Goal: Task Accomplishment & Management: Complete application form

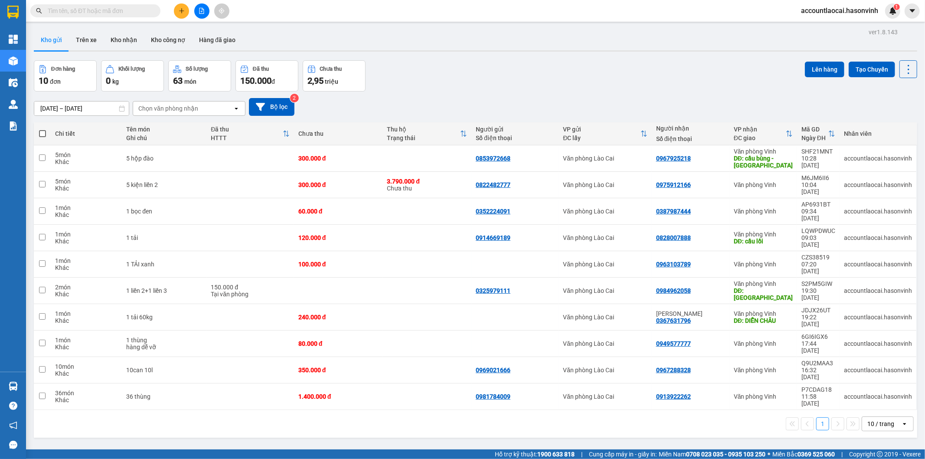
paste input "094 3572323"
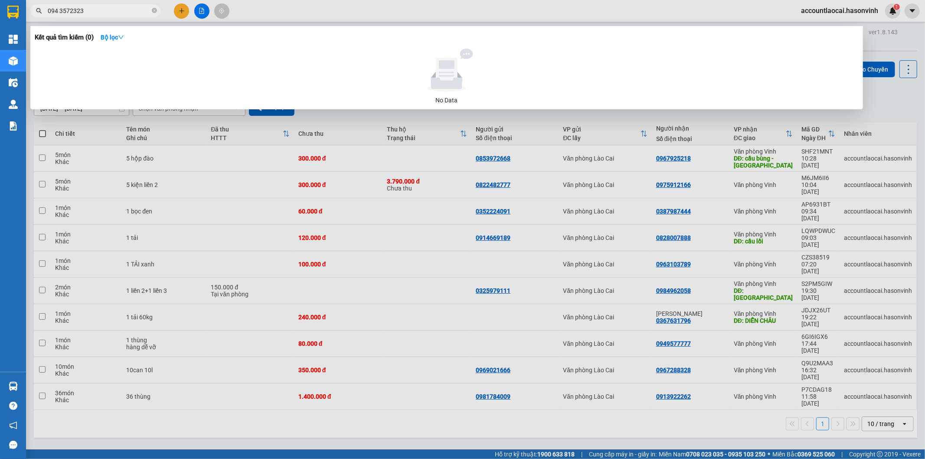
click at [60, 10] on input "094 3572323" at bounding box center [99, 11] width 102 height 10
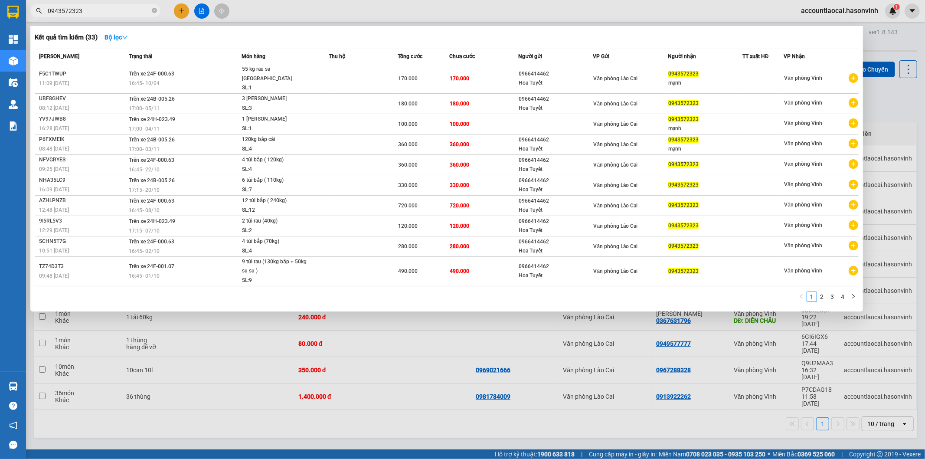
type input "0943572323"
click at [183, 10] on div at bounding box center [462, 229] width 925 height 459
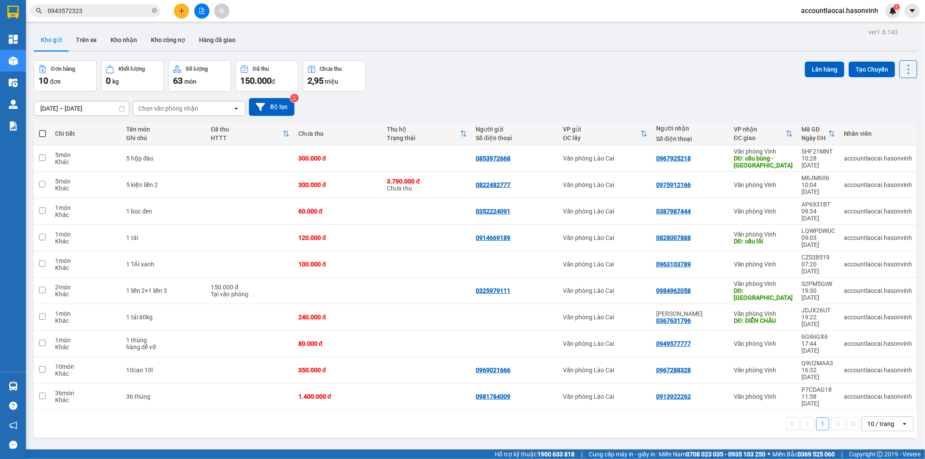
click at [183, 10] on icon "plus" at bounding box center [182, 11] width 6 height 6
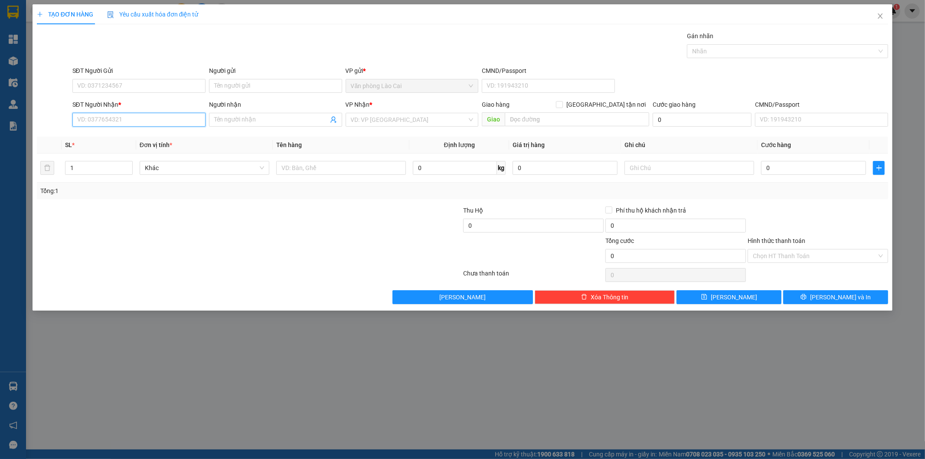
paste input "094 3572323"
click at [89, 118] on input "094 3572323" at bounding box center [138, 120] width 133 height 14
type input "0943572323"
click at [140, 124] on input "0943572323" at bounding box center [138, 120] width 133 height 14
click at [116, 137] on div "0943572323" at bounding box center [139, 137] width 123 height 10
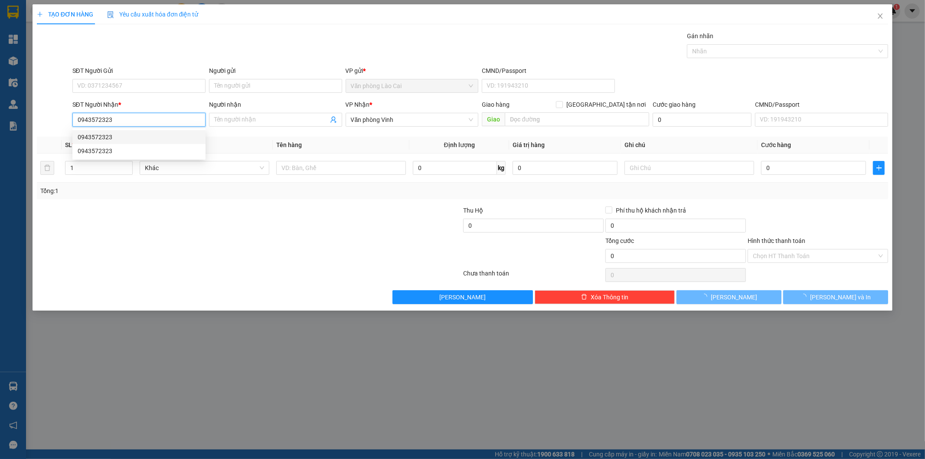
type input "170.000"
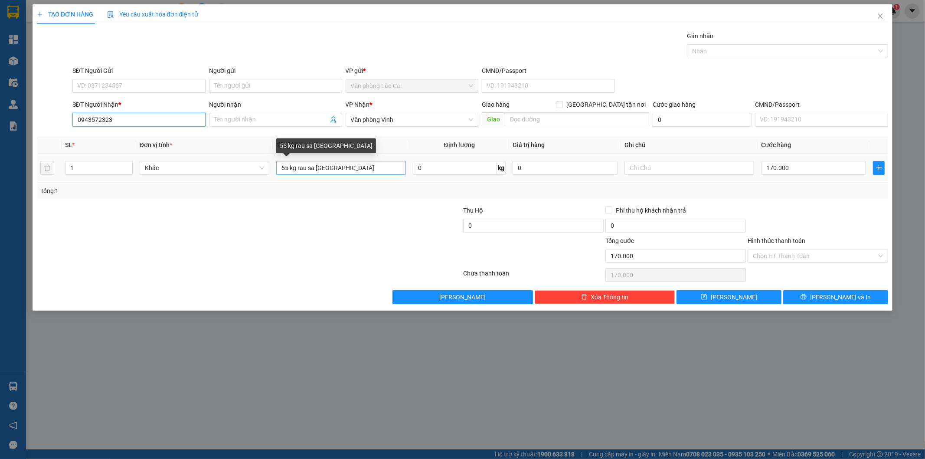
type input "0943572323"
drag, startPoint x: 287, startPoint y: 168, endPoint x: 261, endPoint y: 170, distance: 26.1
click at [261, 170] on tr "1 Khác 55 kg rau sa pa 0 kg 0 170.000" at bounding box center [463, 168] width 852 height 29
drag, startPoint x: 311, startPoint y: 168, endPoint x: 362, endPoint y: 194, distance: 57.0
click at [362, 194] on div "SL * Đơn vị tính * Tên hàng Định lượng Giá trị hàng Ghi chú Cước hàng 1 Khác 21…" at bounding box center [463, 168] width 852 height 62
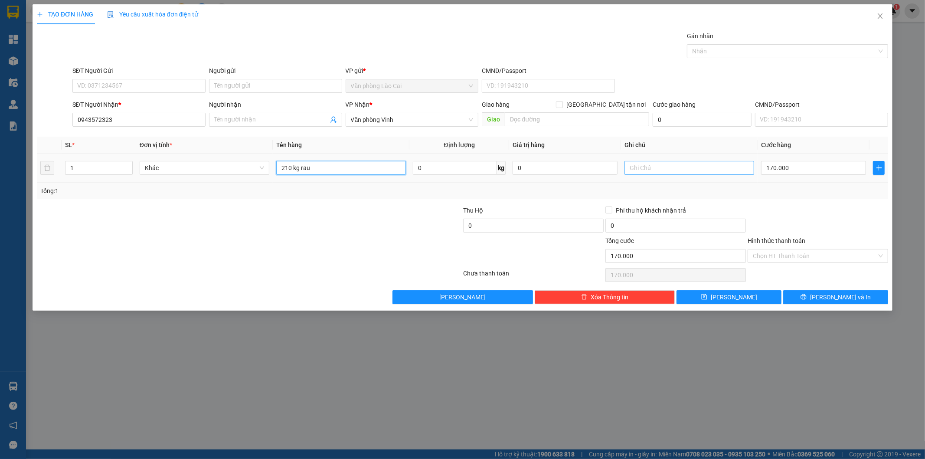
type input "210 kg rau"
click at [669, 165] on input "text" at bounding box center [689, 168] width 130 height 14
type input "sapa"
click at [820, 171] on input "170.000" at bounding box center [813, 168] width 105 height 14
type input "6"
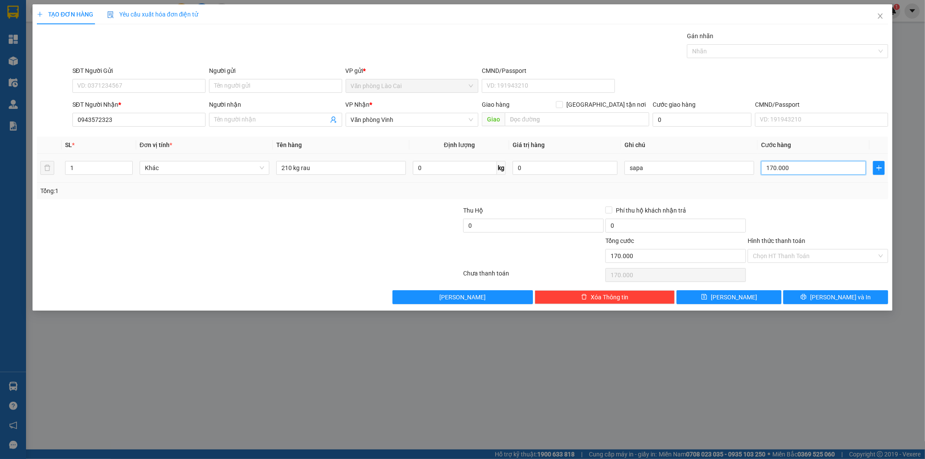
type input "6"
type input "63"
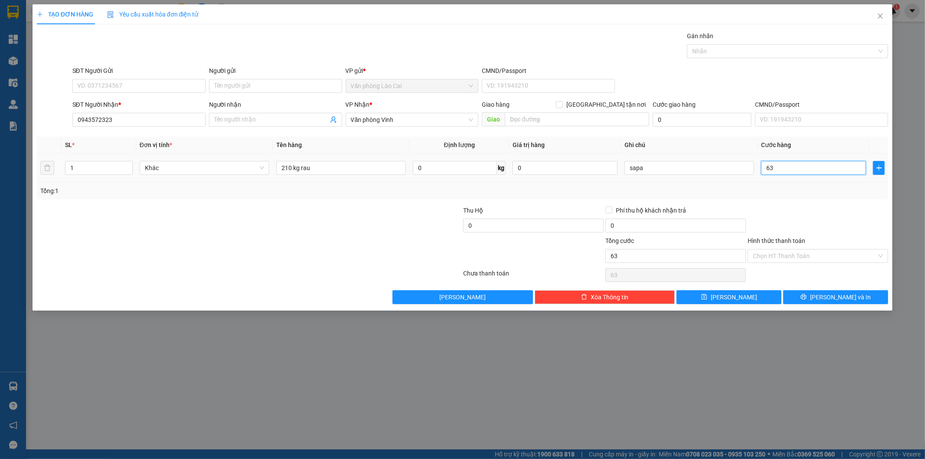
type input "630"
type input "6.300"
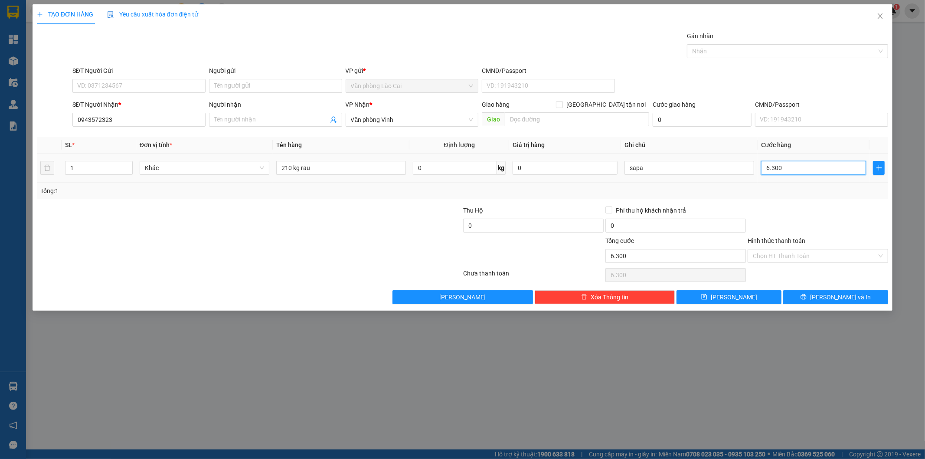
type input "63.000"
type input "630.000"
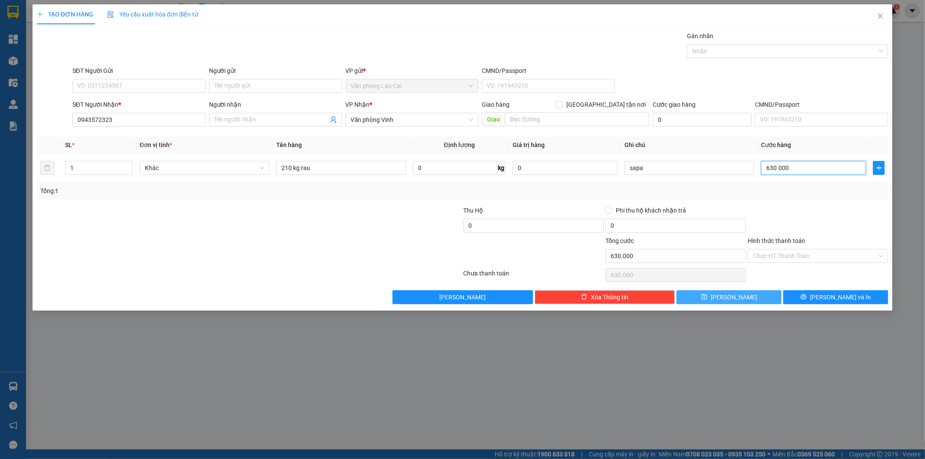
type input "630.000"
click at [707, 298] on icon "save" at bounding box center [704, 297] width 6 height 6
type input "0"
click at [881, 13] on icon "close" at bounding box center [880, 16] width 7 height 7
